Goal: Complete application form

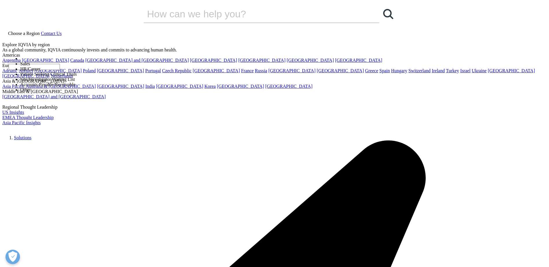
select select "Other"
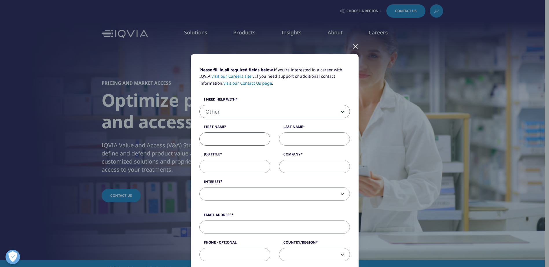
click at [228, 137] on input "First Name" at bounding box center [234, 138] width 71 height 13
type input "[PERSON_NAME]"
type input "Ganguly"
type input "Medical Affairs Solutions"
type input "[EMAIL_ADDRESS][DOMAIN_NAME]"
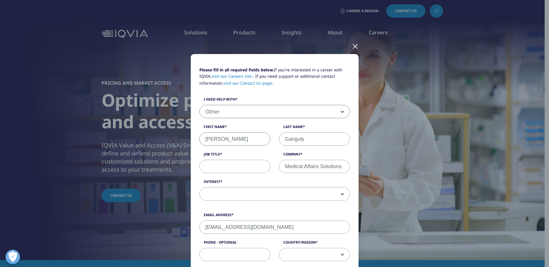
type input "7013677637"
select select "[GEOGRAPHIC_DATA]"
click at [217, 167] on input "Job Title" at bounding box center [234, 166] width 71 height 13
type input "CEO & FOUNDER"
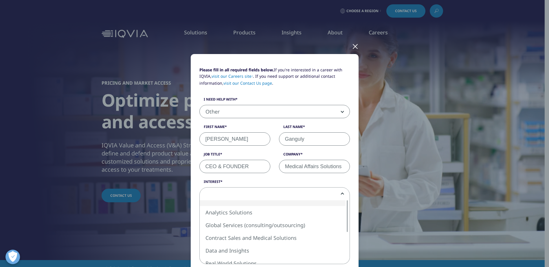
click at [227, 194] on span at bounding box center [275, 194] width 150 height 13
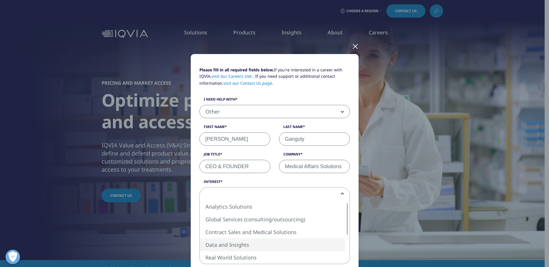
select select "Data and Insights"
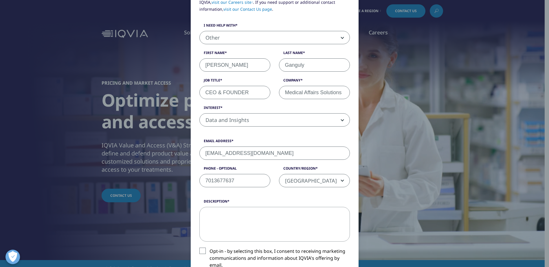
scroll to position [116, 0]
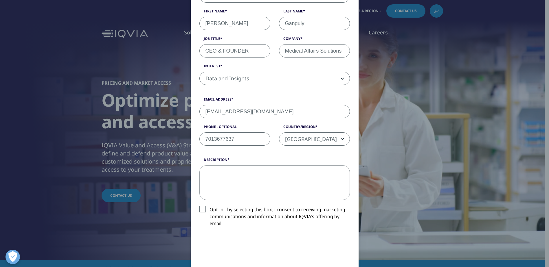
drag, startPoint x: 273, startPoint y: 110, endPoint x: 201, endPoint y: 106, distance: 72.7
click at [201, 106] on input "[EMAIL_ADDRESS][DOMAIN_NAME]" at bounding box center [274, 111] width 150 height 13
drag, startPoint x: 273, startPoint y: 109, endPoint x: 198, endPoint y: 104, distance: 75.1
click at [198, 104] on div "Email Address [EMAIL_ADDRESS][DOMAIN_NAME]" at bounding box center [274, 107] width 159 height 21
drag, startPoint x: 274, startPoint y: 111, endPoint x: 195, endPoint y: 107, distance: 78.8
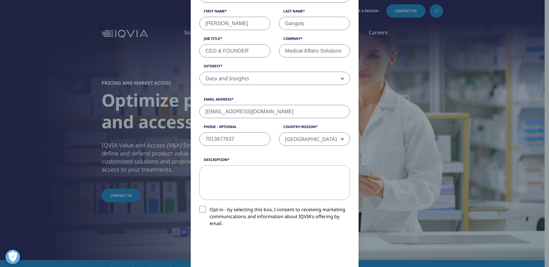
click at [195, 107] on div "Email Address [EMAIL_ADDRESS][DOMAIN_NAME]" at bounding box center [274, 107] width 159 height 21
type input "[PERSON_NAME][EMAIL_ADDRESS][DOMAIN_NAME]"
click at [323, 162] on label "Description" at bounding box center [274, 161] width 150 height 8
click at [323, 165] on textarea "Description" at bounding box center [274, 182] width 150 height 35
click at [239, 176] on textarea "Description" at bounding box center [274, 182] width 150 height 35
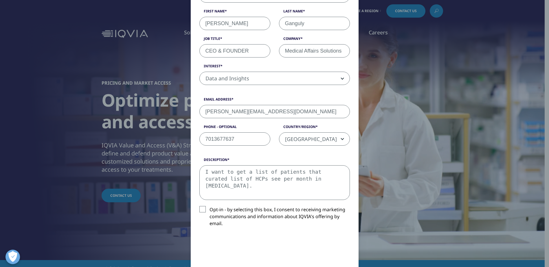
drag, startPoint x: 253, startPoint y: 189, endPoint x: 200, endPoint y: 171, distance: 56.0
click at [200, 171] on textarea "I want to get a list of patients that curated list of HCPs see per month in [ME…" at bounding box center [274, 182] width 150 height 35
paste textarea "am looking to obtain the monthly patient volume for a curated list of HCPs spec…"
click at [285, 179] on textarea "I am looking to obtain the monthly patient volume for a curated list of HCPs sp…" at bounding box center [274, 182] width 150 height 35
click at [319, 187] on textarea "I am looking to obtain the monthly patient volume for a curated list of 100 HCP…" at bounding box center [274, 182] width 150 height 35
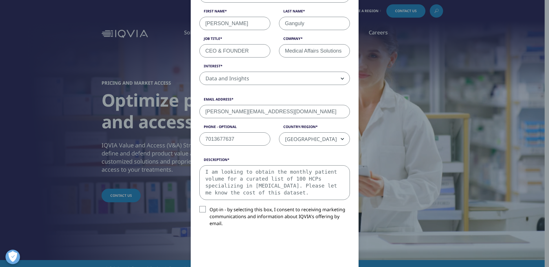
click at [309, 186] on textarea "I am looking to obtain the monthly patient volume for a curated list of 100 HCP…" at bounding box center [274, 182] width 150 height 35
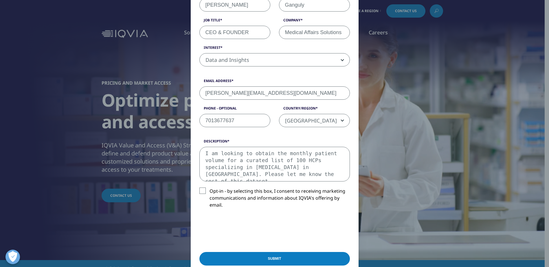
scroll to position [145, 0]
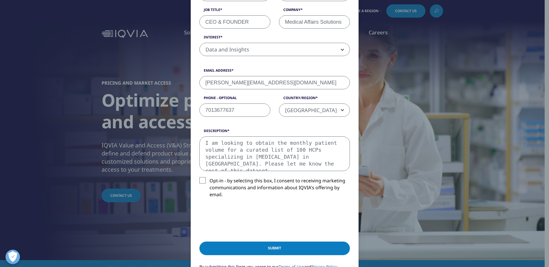
type textarea "I am looking to obtain the monthly patient volume for a curated list of 100 HCP…"
click at [278, 246] on input "Submit" at bounding box center [274, 249] width 150 height 14
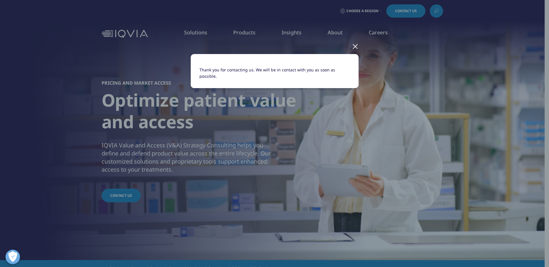
scroll to position [0, 0]
